Goal: Information Seeking & Learning: Learn about a topic

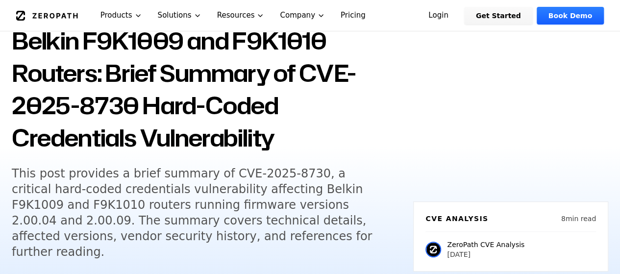
scroll to position [70, 0]
